Goal: Task Accomplishment & Management: Manage account settings

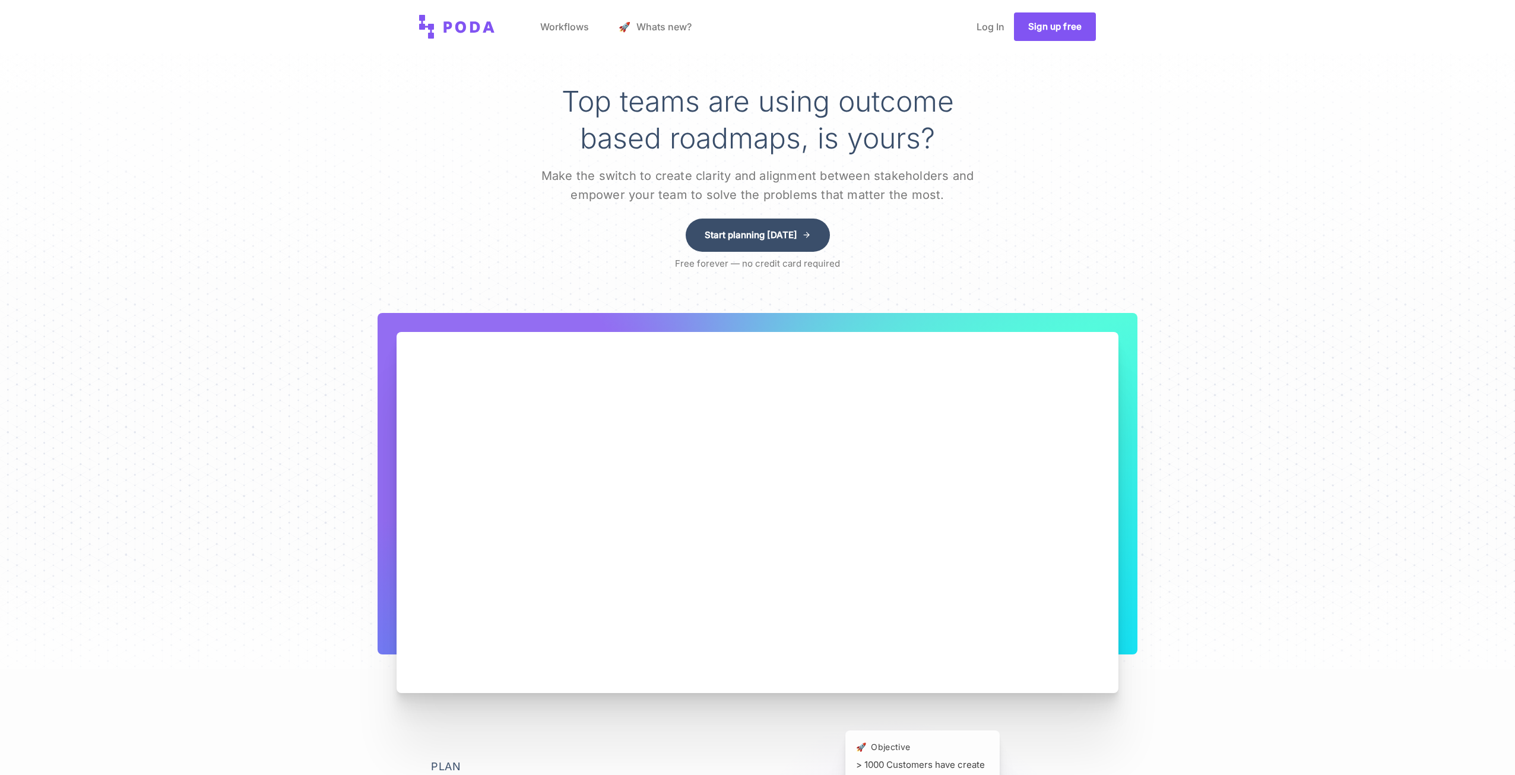
click at [1052, 33] on link "Sign up free" at bounding box center [1055, 26] width 82 height 28
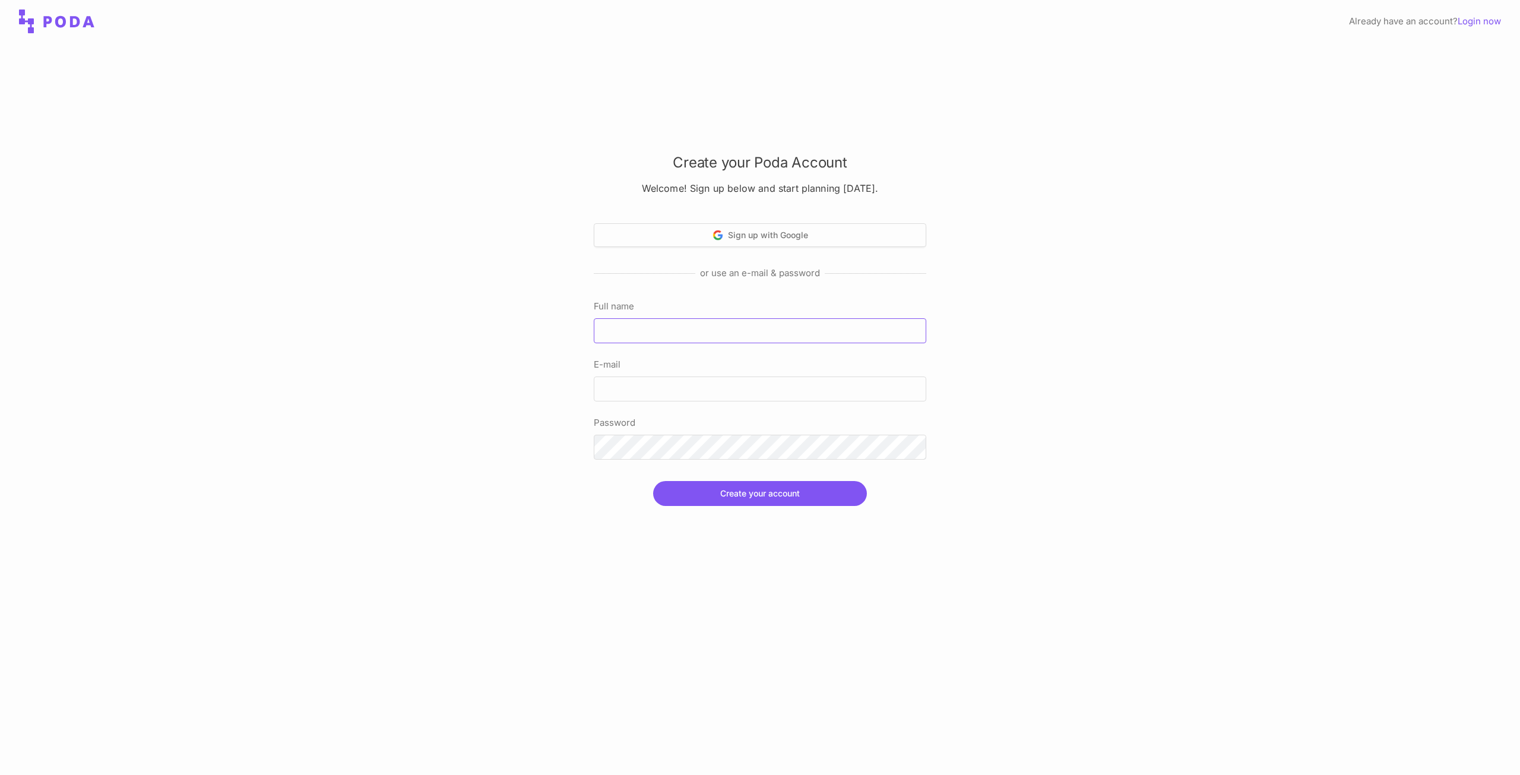
click at [663, 337] on input "Full name" at bounding box center [760, 330] width 332 height 25
type input "[PERSON_NAME]"
type input "[EMAIL_ADDRESS][DOMAIN_NAME]"
click at [780, 501] on button "Create your account" at bounding box center [760, 493] width 214 height 25
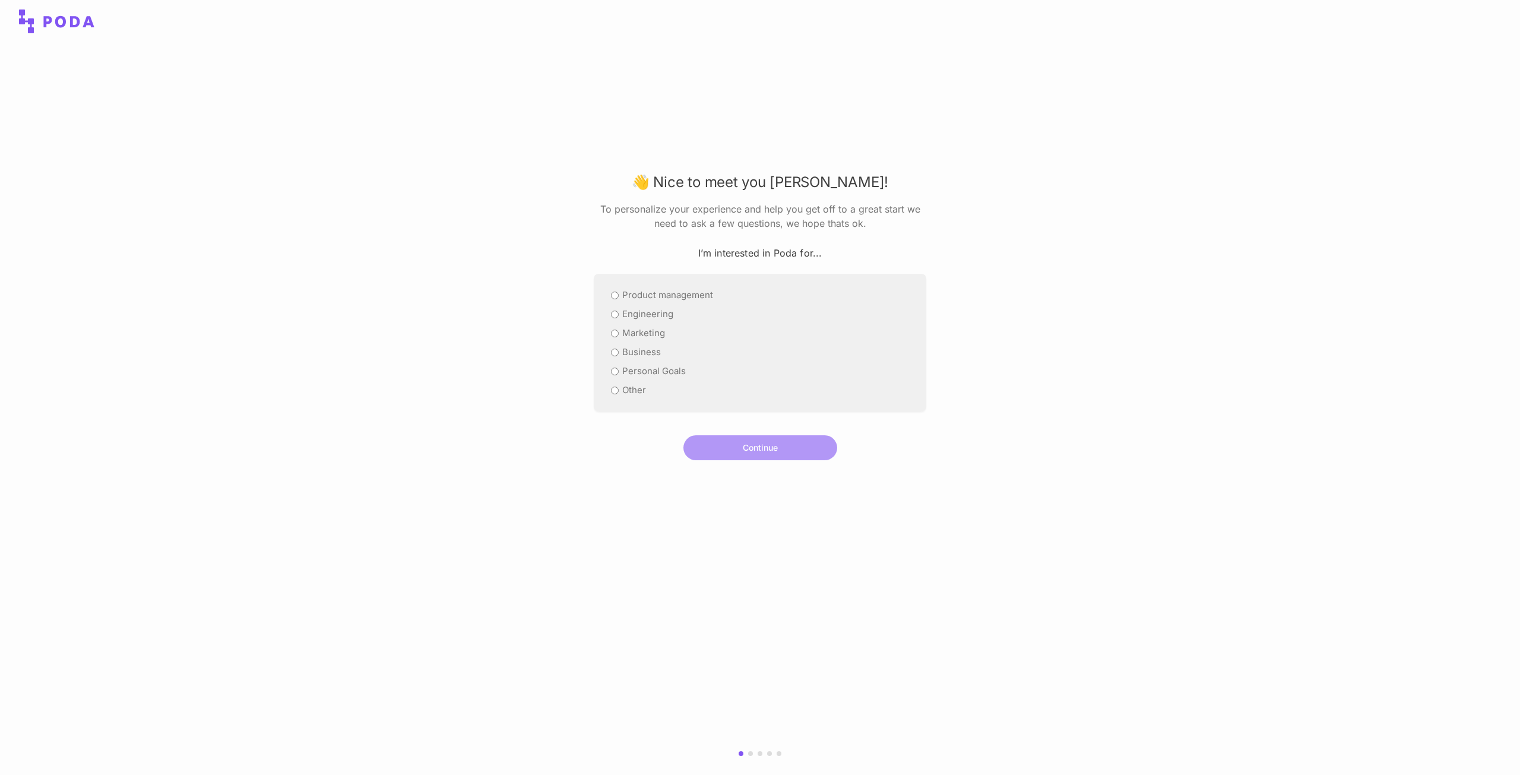
click at [627, 383] on label "Other" at bounding box center [634, 390] width 24 height 14
click at [619, 386] on input "Other" at bounding box center [615, 390] width 8 height 8
radio input "true"
click at [802, 454] on button "Continue" at bounding box center [760, 447] width 154 height 25
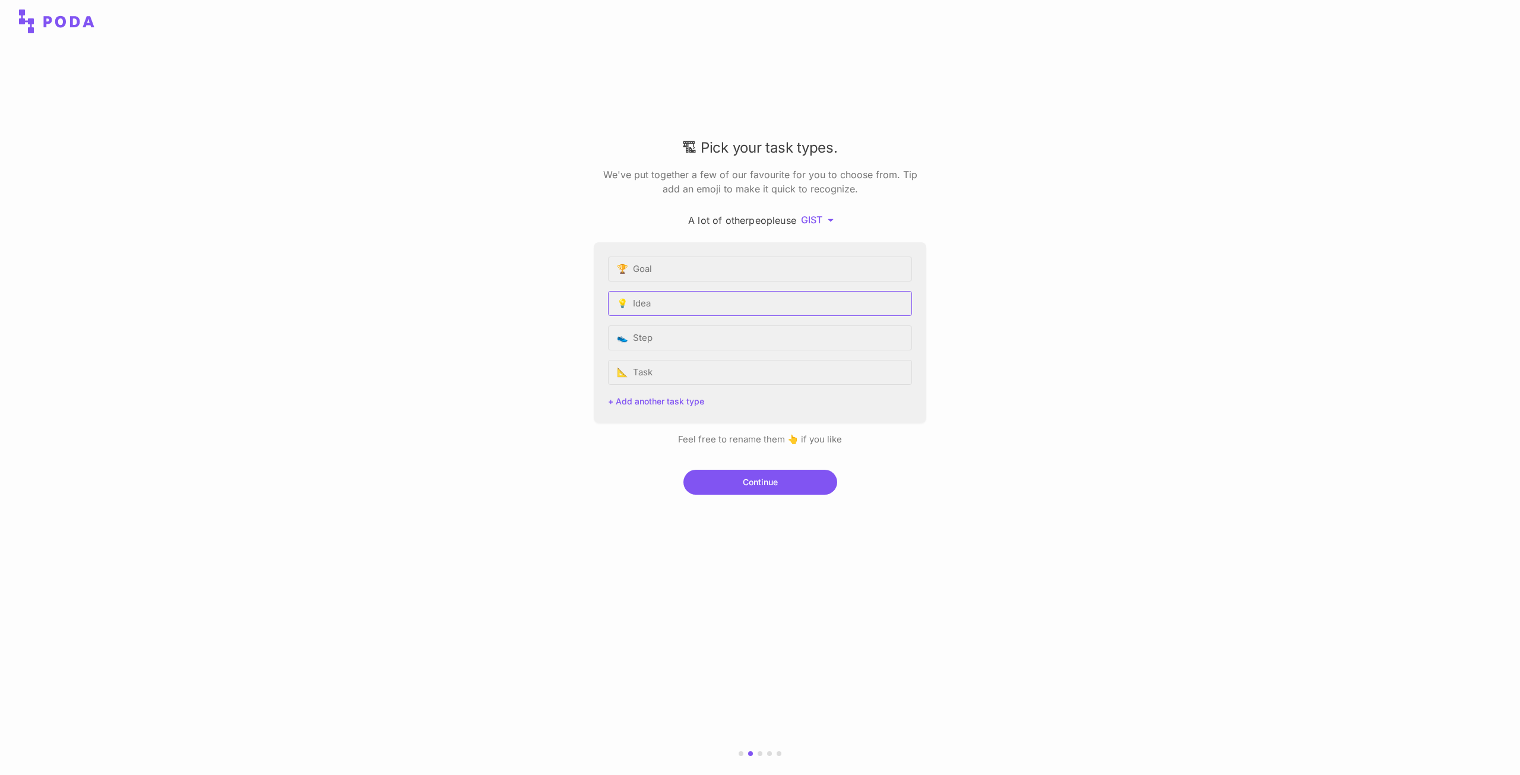
click at [657, 306] on input "💡 Idea" at bounding box center [760, 303] width 304 height 25
click at [782, 474] on button "Continue" at bounding box center [760, 482] width 154 height 25
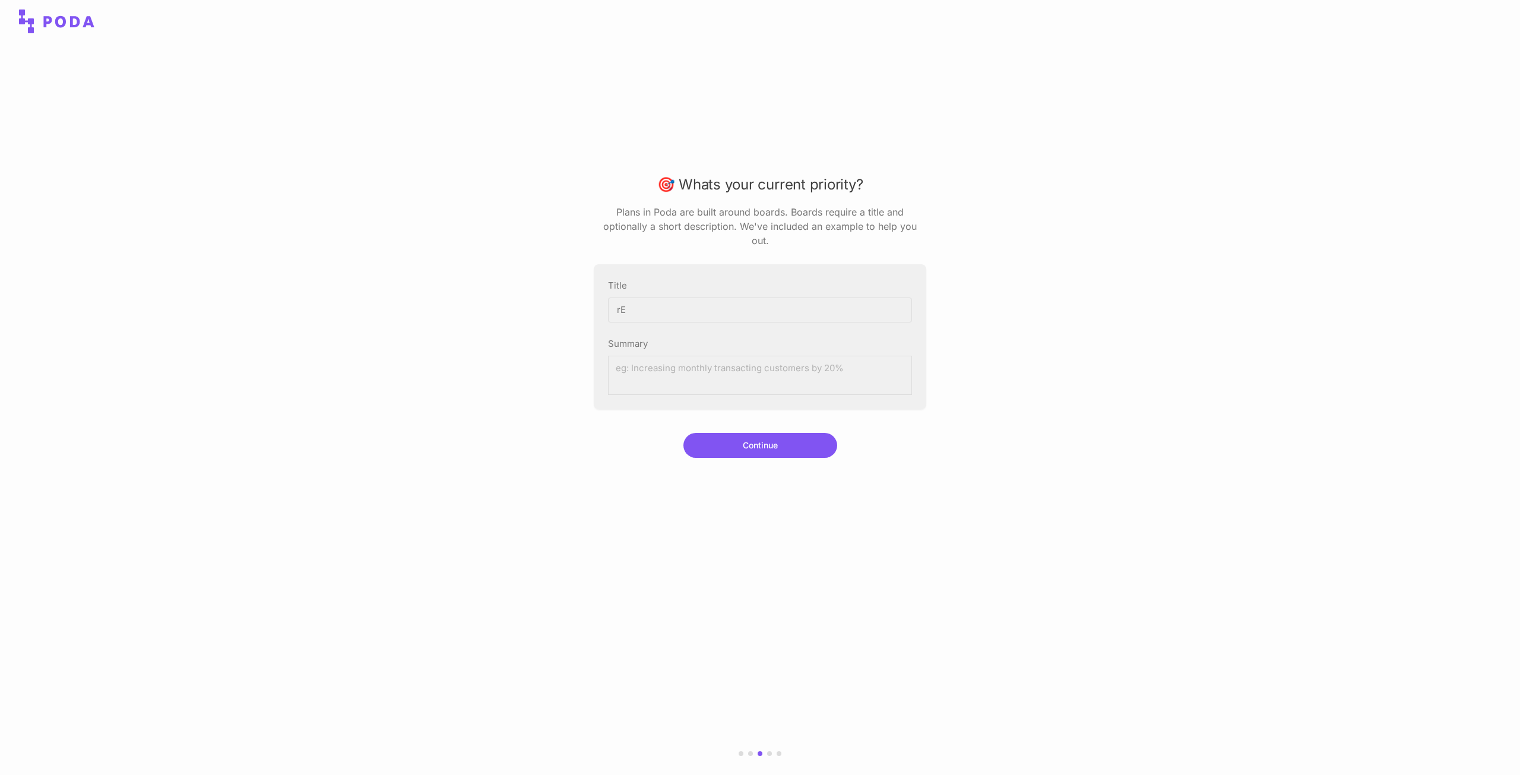
type input "r"
type input "rESEARCH"
type textarea "RESEARCH IS NECESSARY"
click at [763, 433] on button "Continue" at bounding box center [760, 445] width 154 height 25
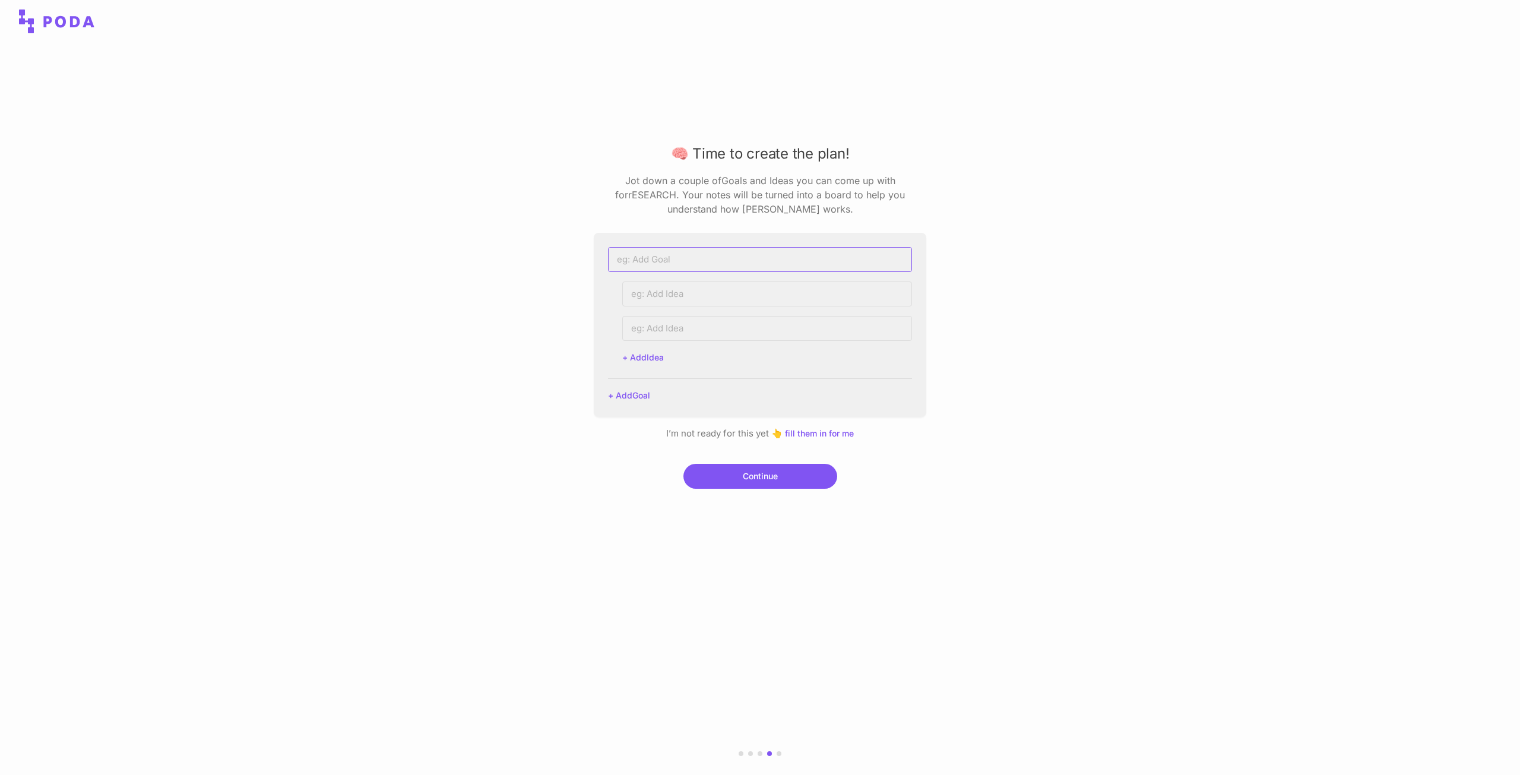
click at [656, 262] on input at bounding box center [760, 259] width 304 height 25
type input "FDA"
click at [664, 293] on input at bounding box center [767, 293] width 290 height 25
type input "FADFA"
click at [666, 325] on input at bounding box center [767, 328] width 290 height 25
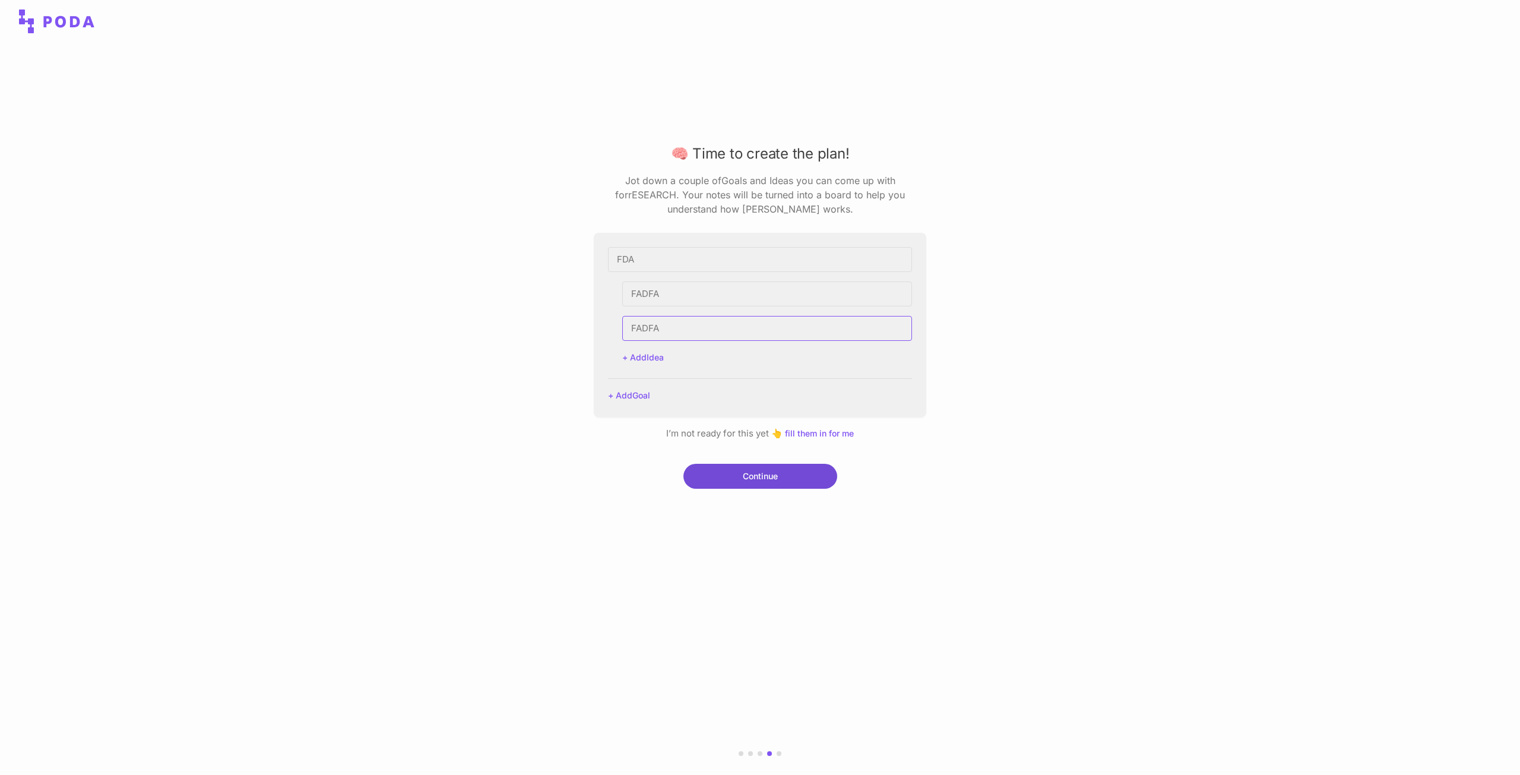
type input "FADFA"
click at [771, 477] on button "Continue" at bounding box center [760, 476] width 154 height 25
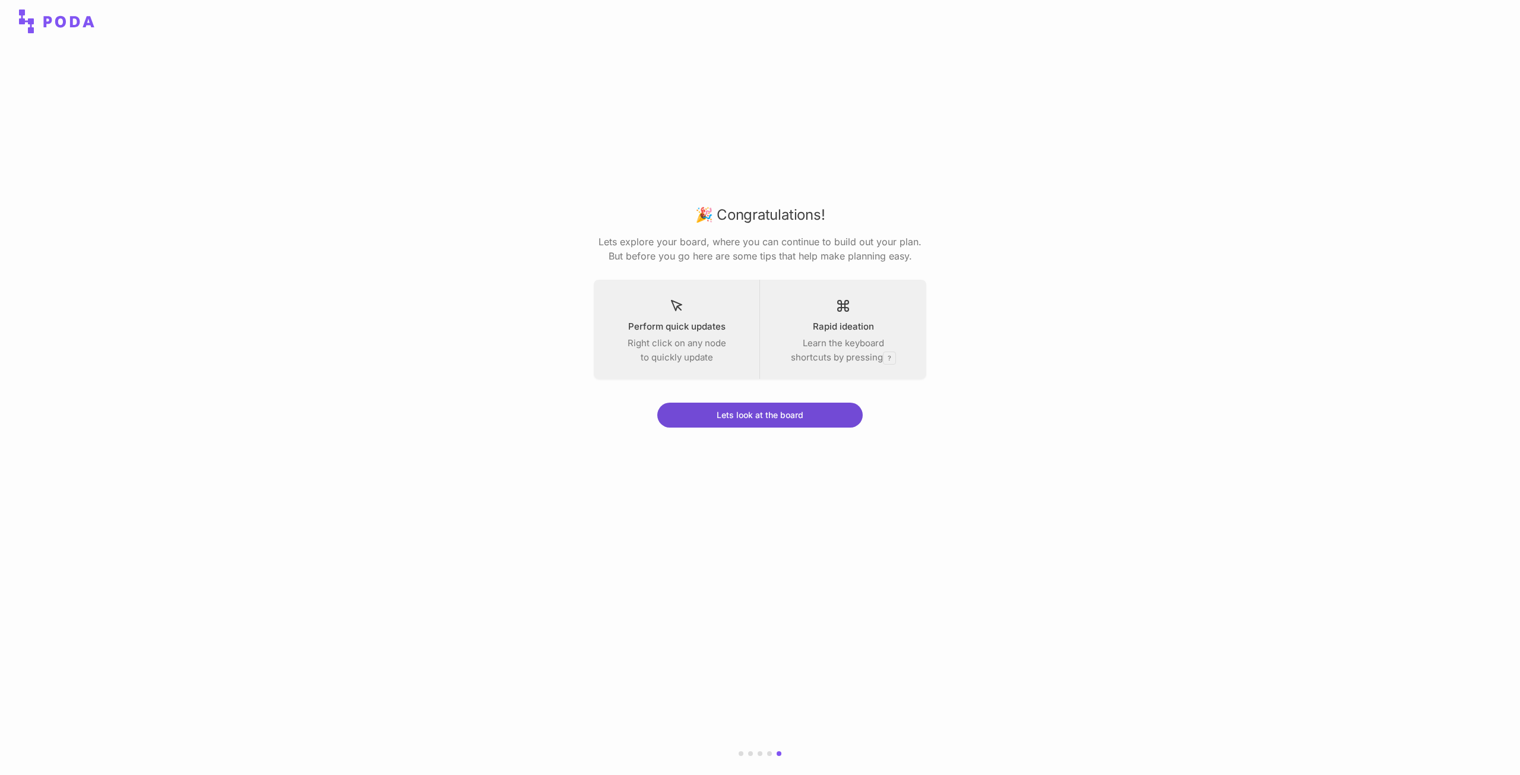
click at [733, 417] on button "Lets look at the board" at bounding box center [759, 414] width 205 height 25
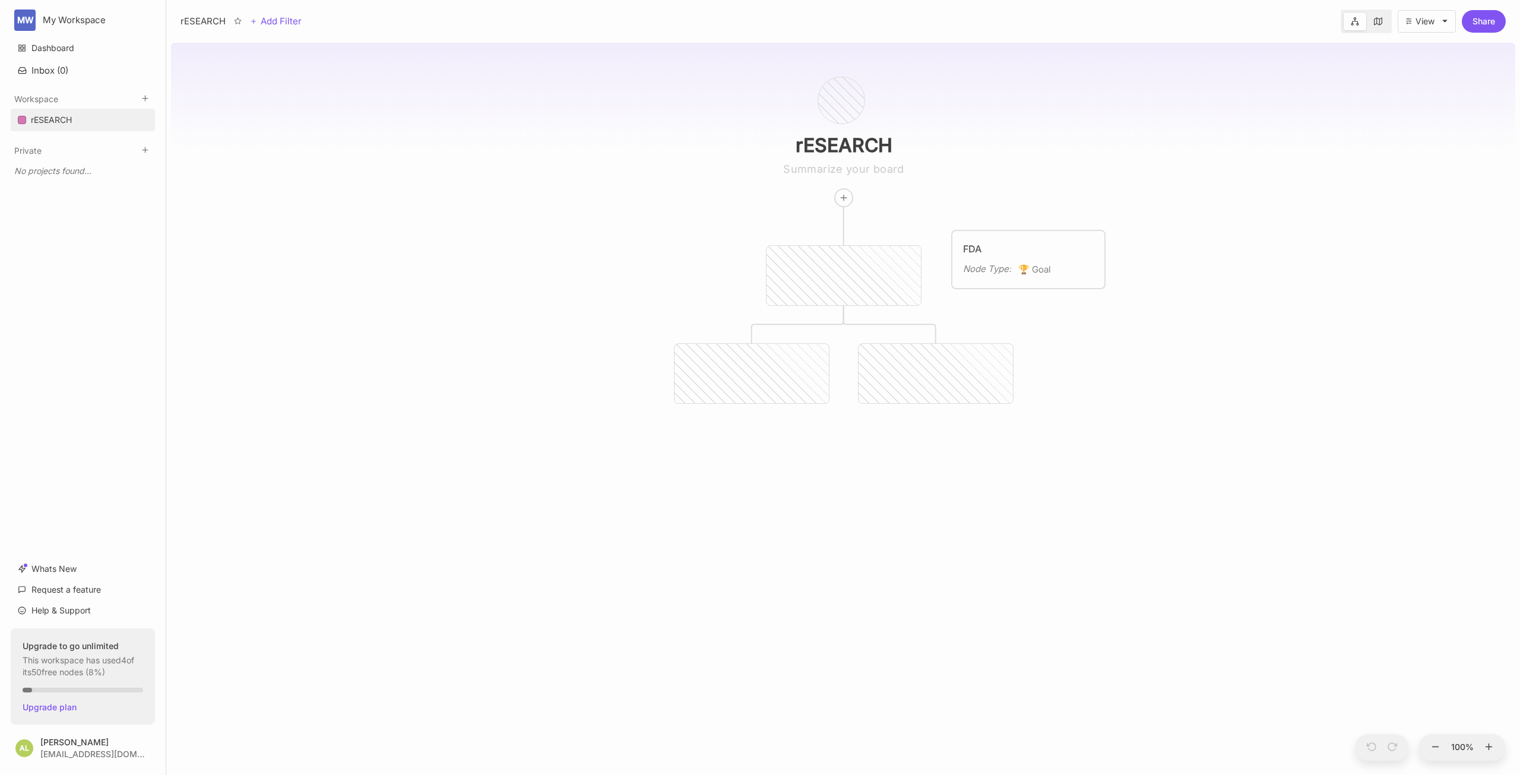
drag, startPoint x: 864, startPoint y: 252, endPoint x: 1049, endPoint y: 236, distance: 185.3
click at [1049, 236] on div "FDA Node Type : 🏆 Goal" at bounding box center [1028, 259] width 152 height 57
drag, startPoint x: 715, startPoint y: 275, endPoint x: 545, endPoint y: 269, distance: 169.9
click at [562, 269] on div "FDA Node Type : 🏆 Goal" at bounding box center [627, 271] width 131 height 36
click at [848, 200] on div at bounding box center [844, 198] width 18 height 18
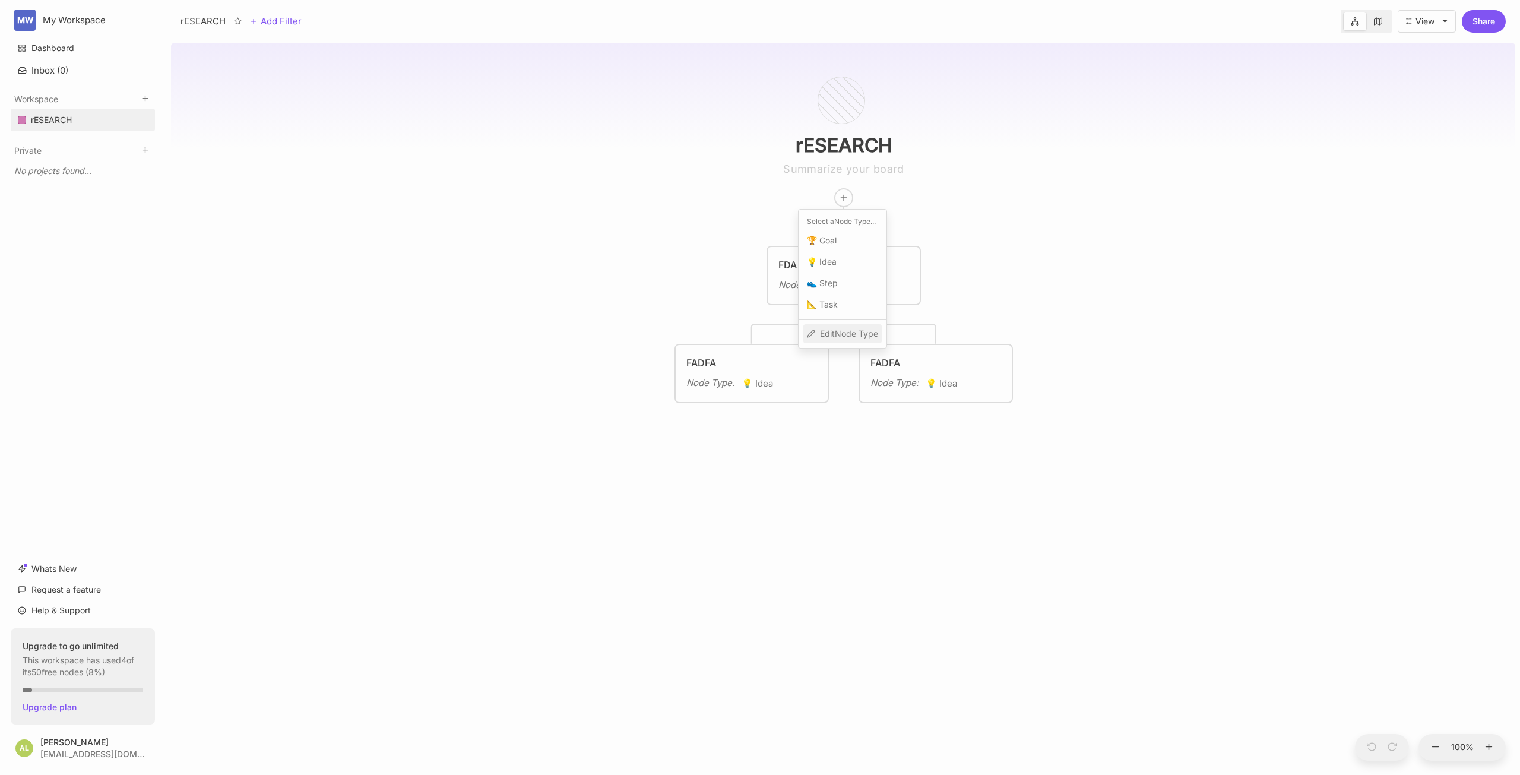
click at [827, 328] on span "Edit Node Type" at bounding box center [849, 334] width 58 height 14
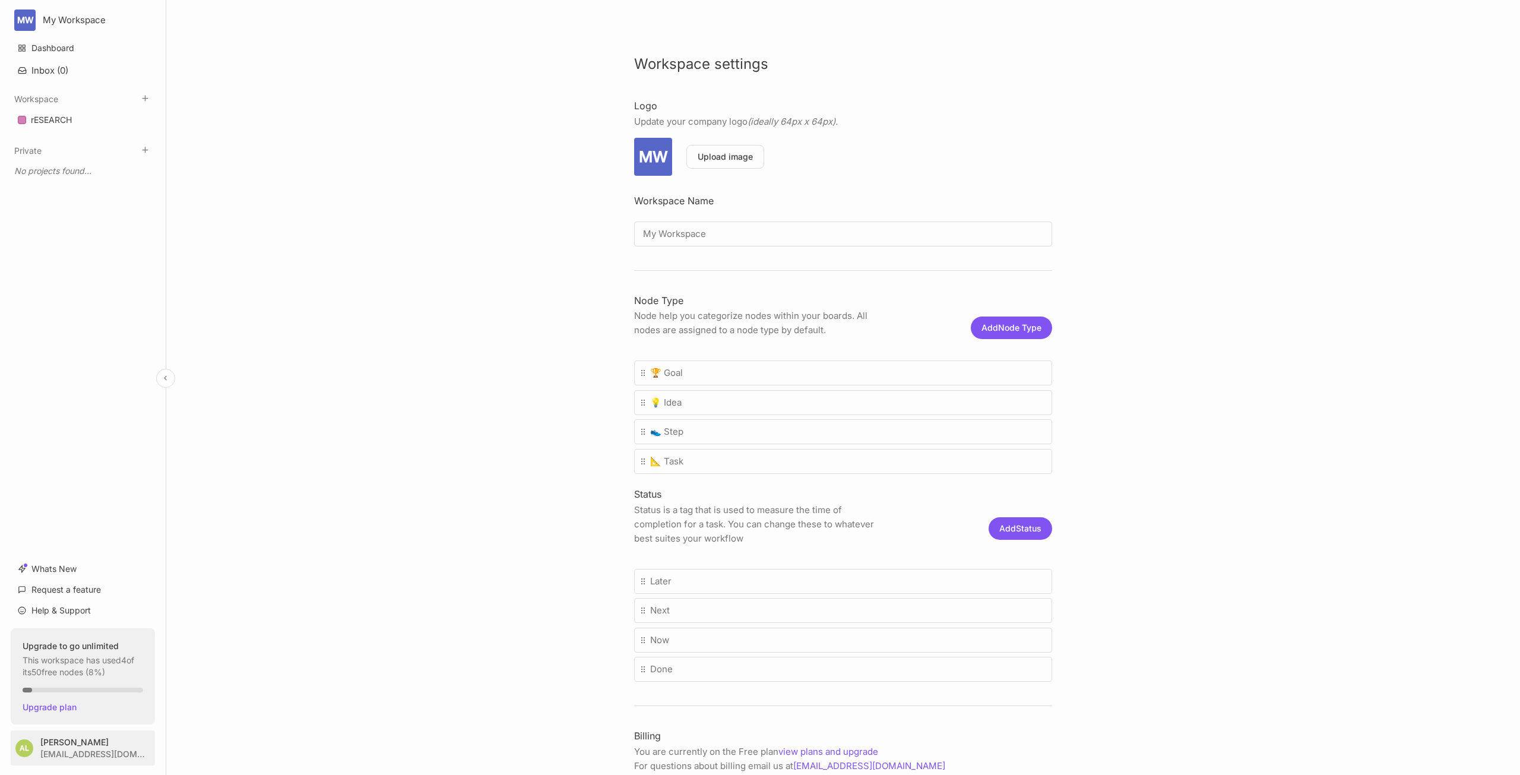
click at [122, 741] on html "MW My Workspace Dashboard Inbox ( 0 ) Workspace rESEARCH To pick up a draggable…" at bounding box center [760, 387] width 1520 height 775
click at [87, 697] on div "Account Settings" at bounding box center [82, 696] width 147 height 18
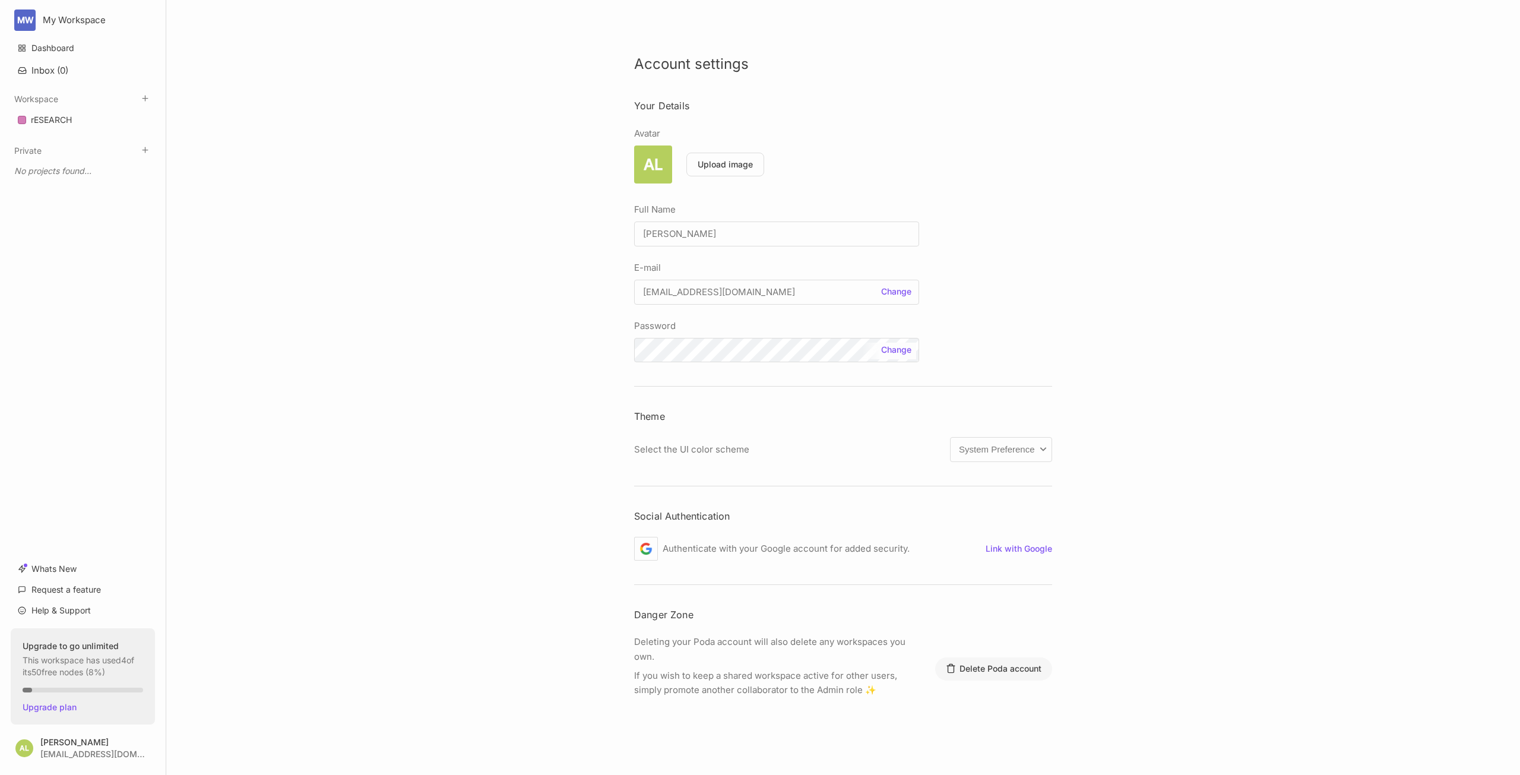
click at [1006, 665] on button "Delete Poda account" at bounding box center [994, 668] width 118 height 23
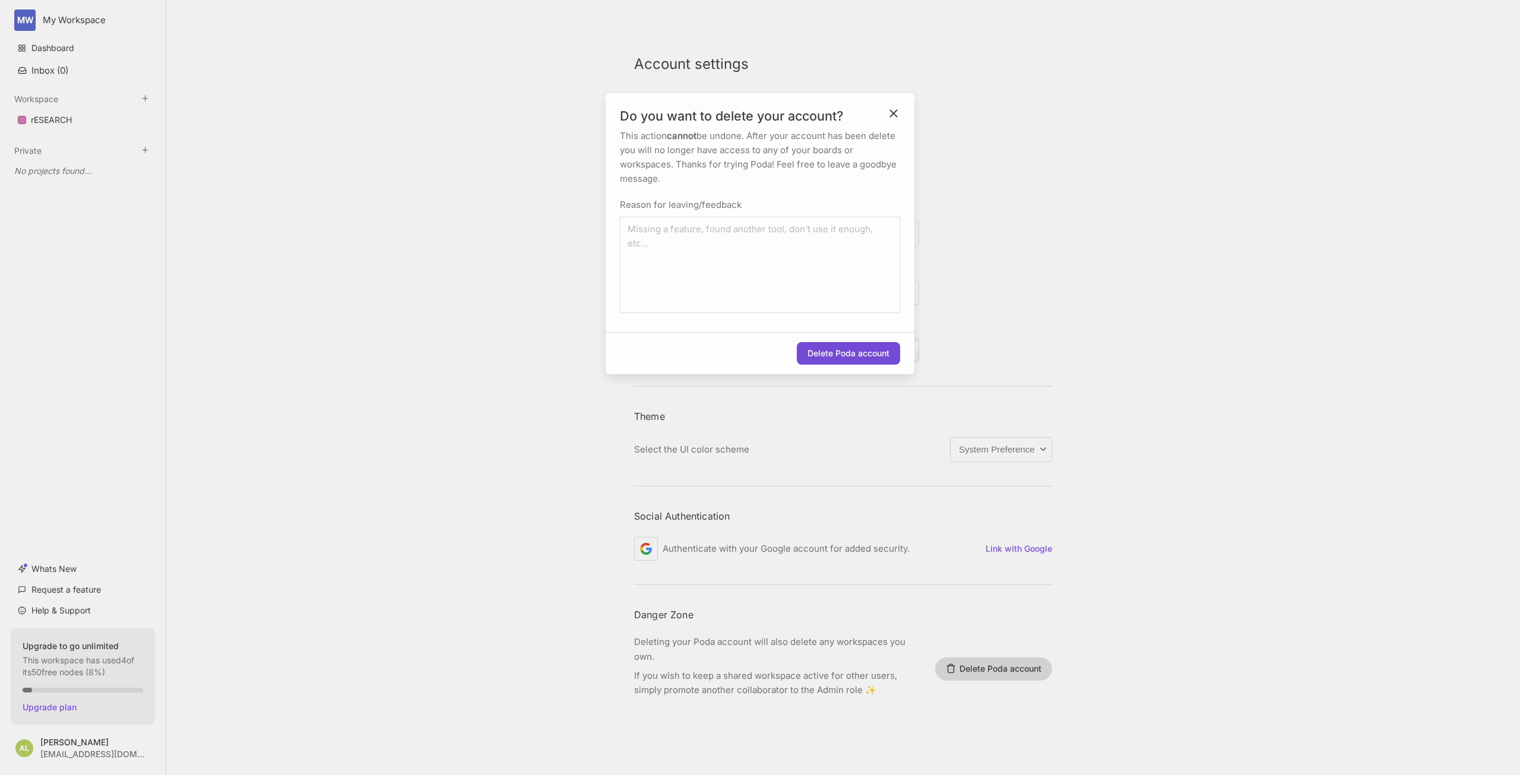
click at [856, 357] on button "Delete Poda account" at bounding box center [848, 353] width 103 height 23
